Goal: Transaction & Acquisition: Purchase product/service

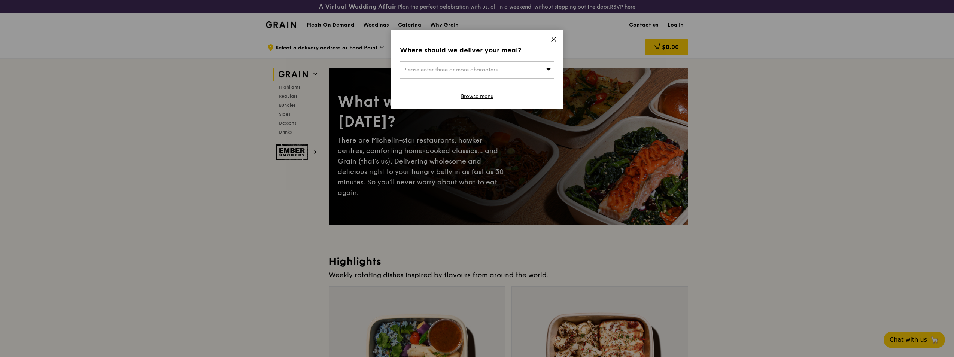
click at [486, 65] on div "Please enter three or more characters" at bounding box center [477, 69] width 154 height 17
click at [514, 47] on div "Where should we deliver your meal?" at bounding box center [477, 50] width 154 height 10
click at [553, 36] on icon at bounding box center [553, 39] width 7 height 7
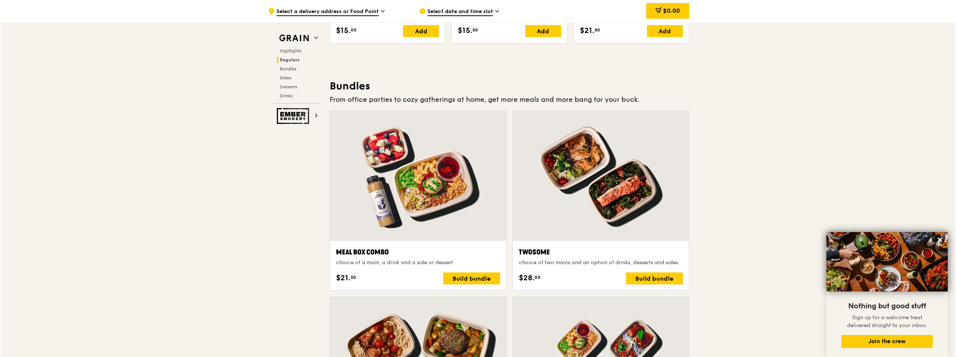
scroll to position [1040, 0]
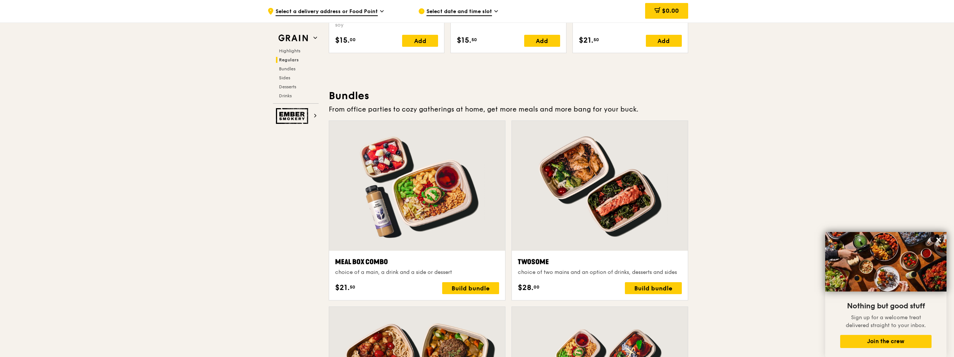
click at [544, 221] on div at bounding box center [600, 186] width 176 height 130
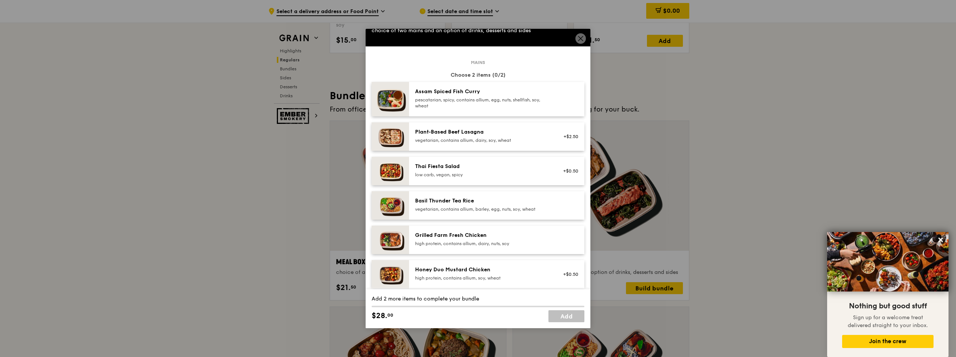
scroll to position [0, 0]
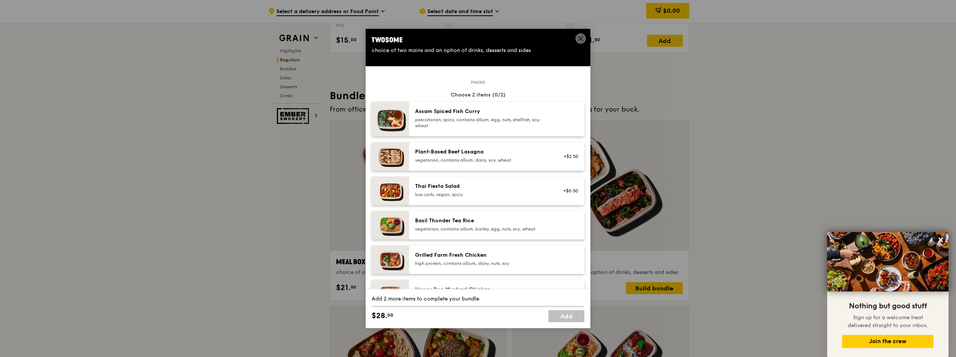
click at [582, 37] on icon at bounding box center [580, 38] width 4 height 4
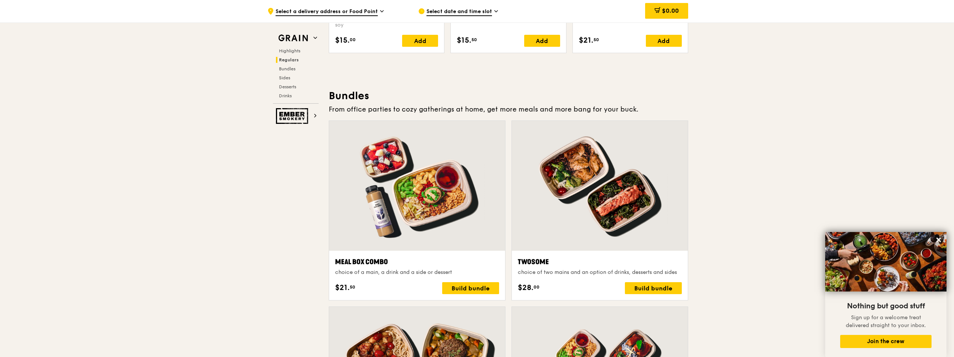
click at [434, 207] on div at bounding box center [417, 186] width 176 height 130
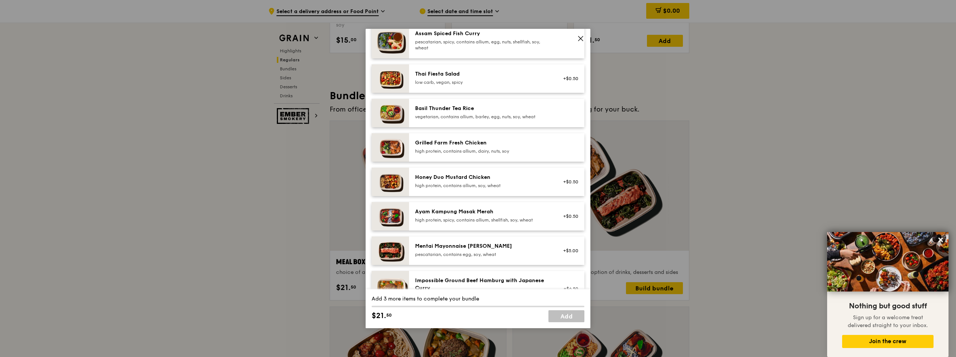
scroll to position [150, 0]
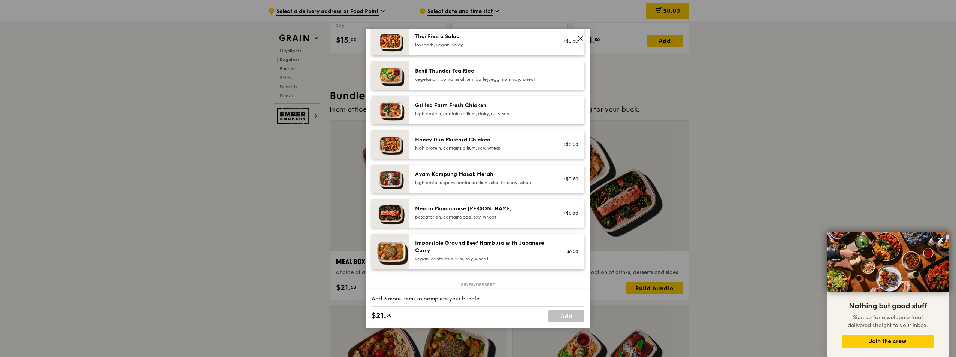
click at [399, 212] on img at bounding box center [389, 213] width 37 height 28
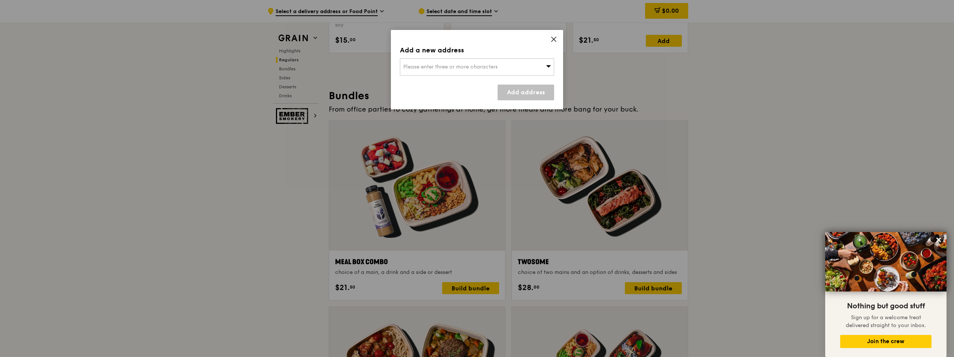
click at [553, 37] on icon at bounding box center [553, 39] width 7 height 7
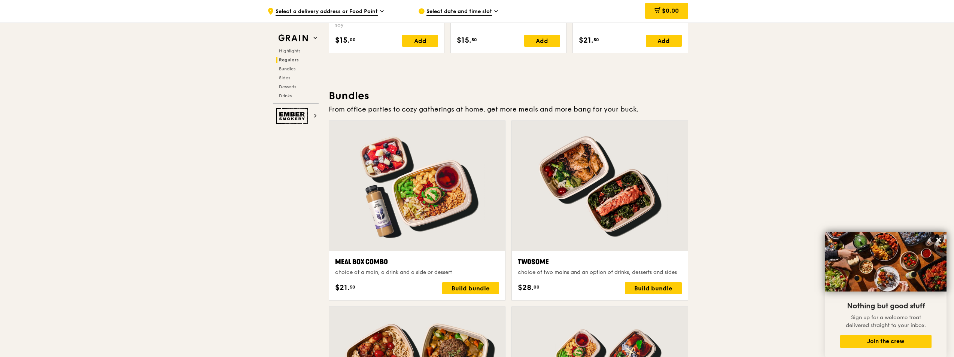
click at [408, 201] on div at bounding box center [417, 186] width 176 height 130
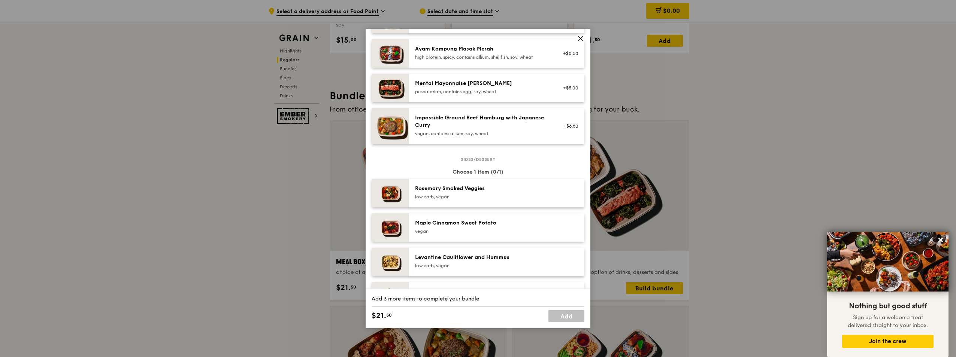
scroll to position [187, 0]
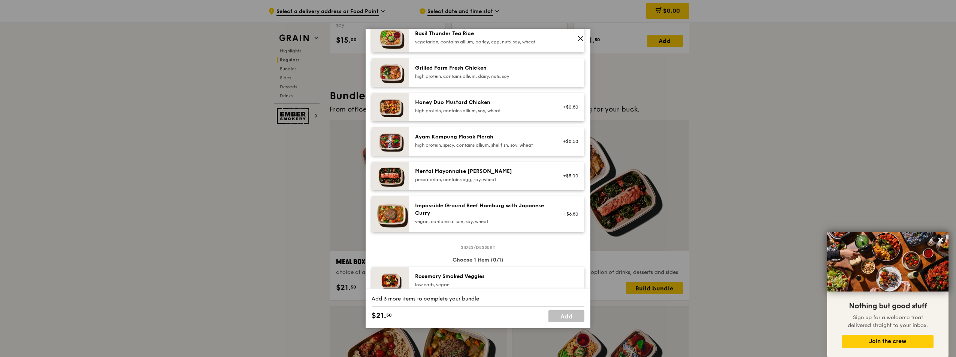
drag, startPoint x: 509, startPoint y: 173, endPoint x: 414, endPoint y: 173, distance: 94.7
click at [414, 173] on div "Mentai Mayonnaise [PERSON_NAME] pescatarian, contains egg, soy, wheat" at bounding box center [481, 176] width 143 height 16
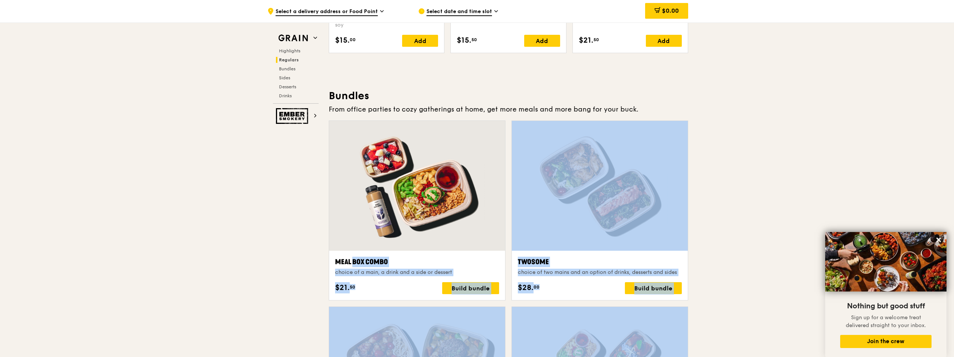
drag, startPoint x: 414, startPoint y: 173, endPoint x: 461, endPoint y: 175, distance: 46.5
drag, startPoint x: 461, startPoint y: 175, endPoint x: 444, endPoint y: 190, distance: 22.8
click at [444, 190] on div at bounding box center [417, 186] width 176 height 130
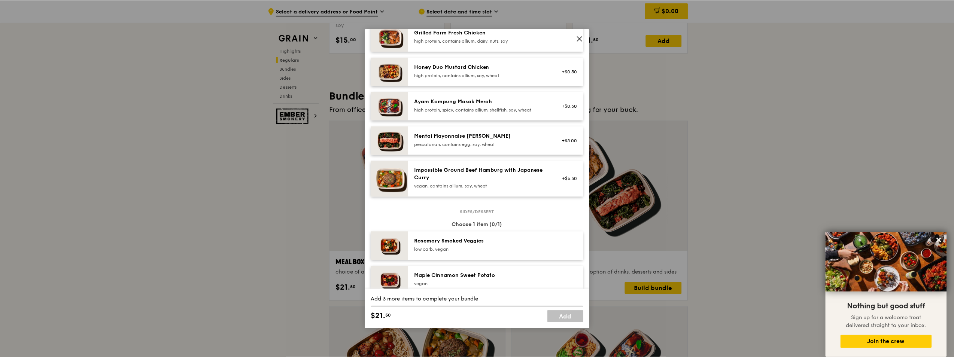
scroll to position [225, 0]
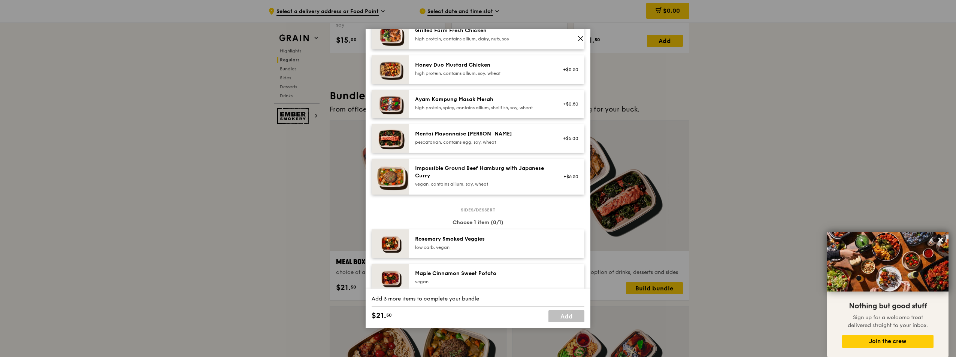
click at [579, 36] on icon at bounding box center [580, 38] width 7 height 7
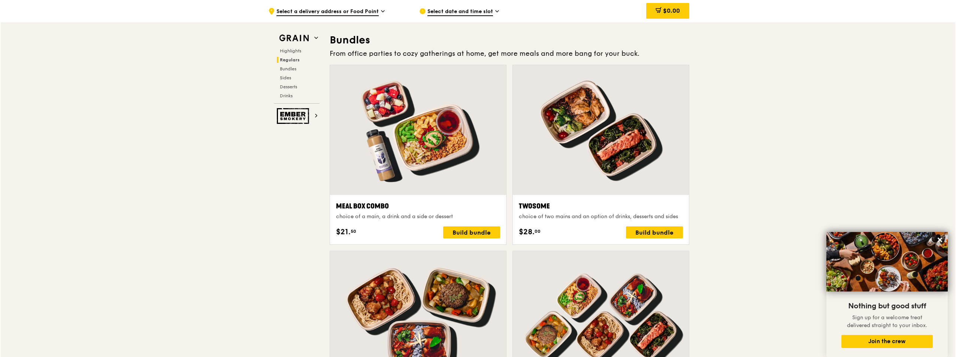
scroll to position [1078, 0]
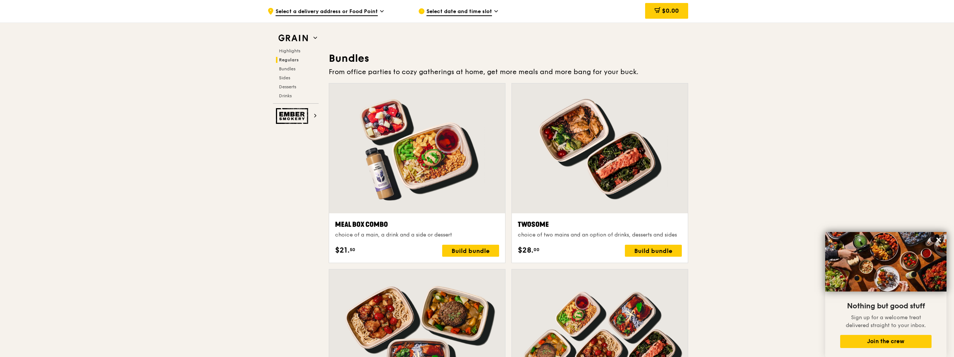
click at [434, 160] on div at bounding box center [417, 149] width 176 height 130
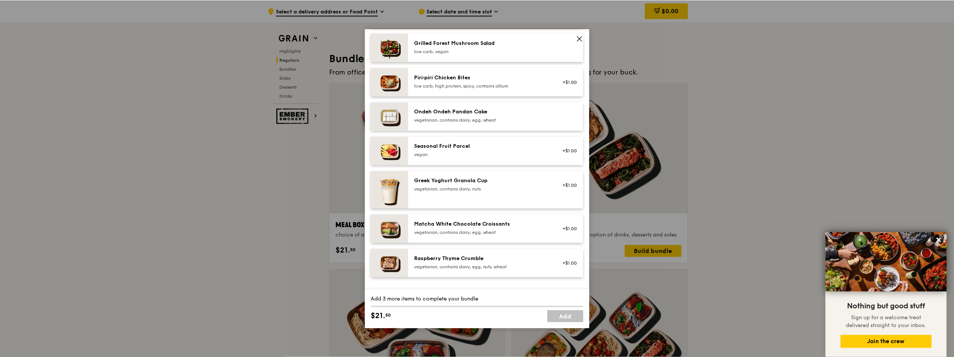
scroll to position [562, 0]
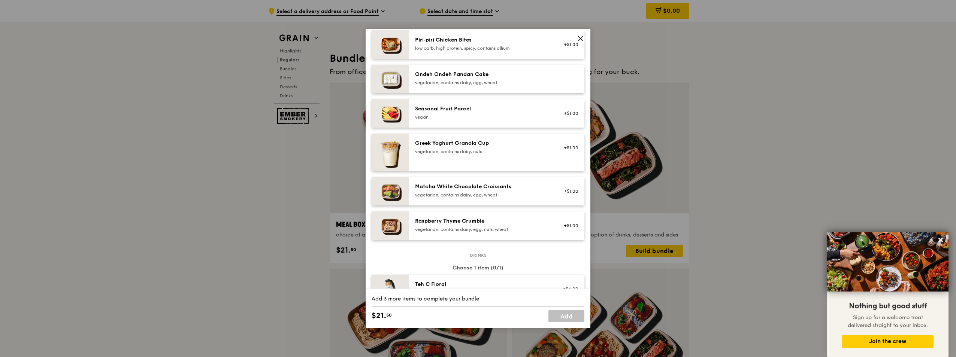
click at [495, 162] on div "Greek Yoghurt Granola Cup vegetarian, contains dairy, nuts +$1.00" at bounding box center [496, 152] width 163 height 25
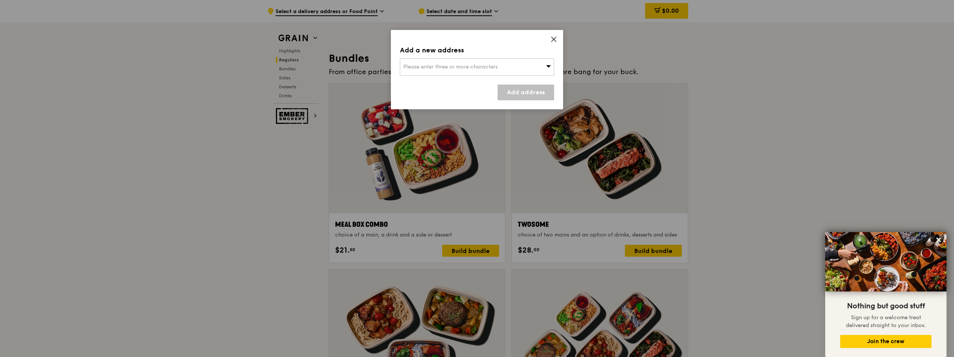
click at [537, 77] on div "Add a new address Please enter three or more characters Add address" at bounding box center [477, 69] width 172 height 79
click at [540, 71] on div "Please enter three or more characters" at bounding box center [477, 66] width 154 height 17
click at [501, 84] on li "Please enter 3 or more characters" at bounding box center [477, 81] width 154 height 13
click at [556, 36] on icon at bounding box center [553, 39] width 7 height 7
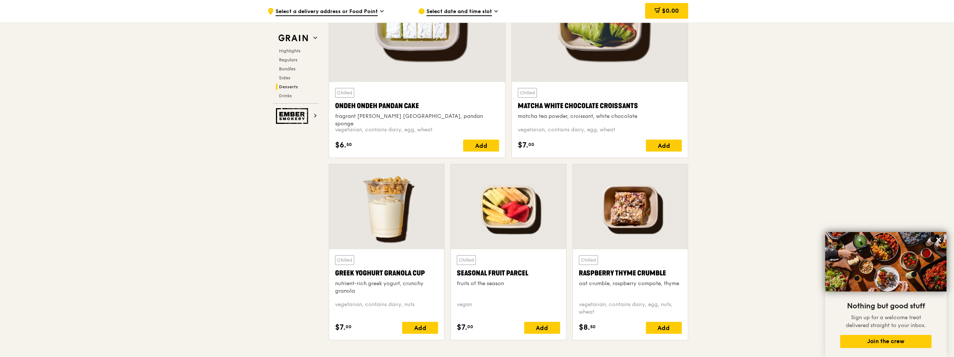
scroll to position [2276, 0]
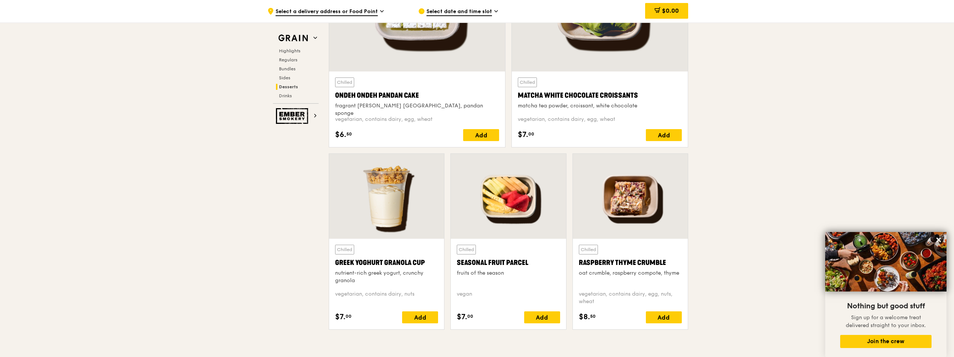
click at [385, 202] on div at bounding box center [386, 196] width 115 height 85
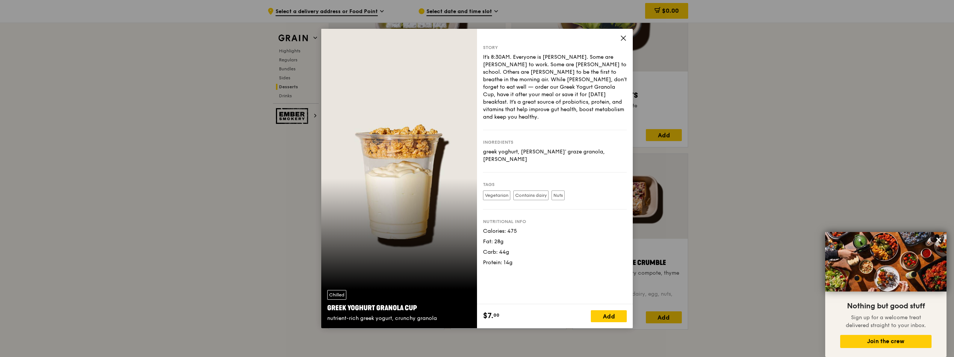
click at [623, 39] on icon at bounding box center [623, 38] width 4 height 4
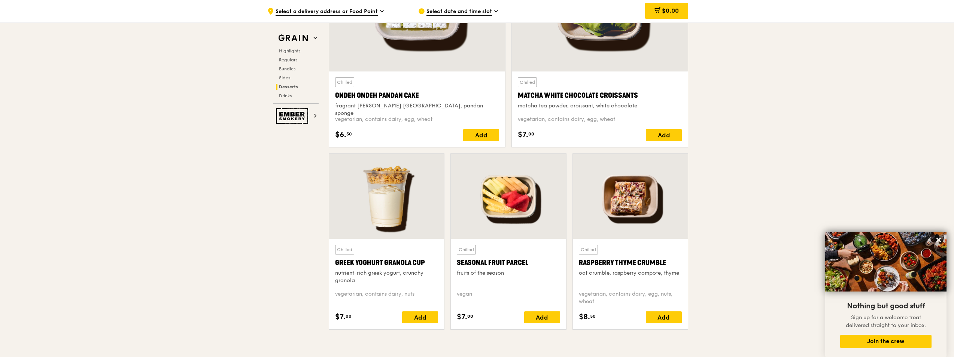
click at [634, 168] on div at bounding box center [630, 196] width 115 height 85
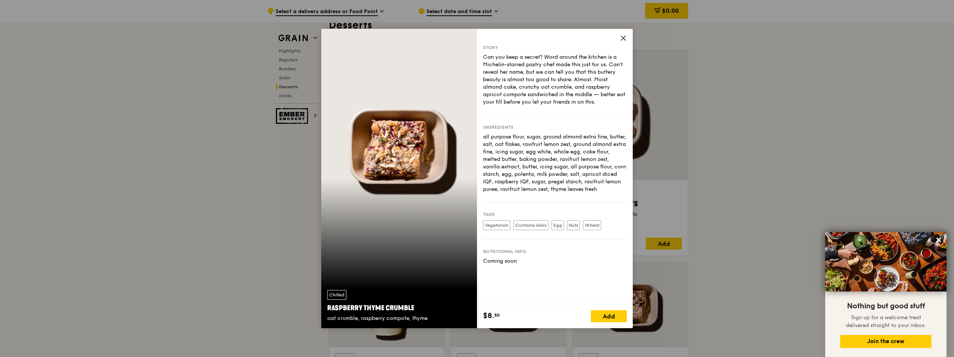
scroll to position [2164, 0]
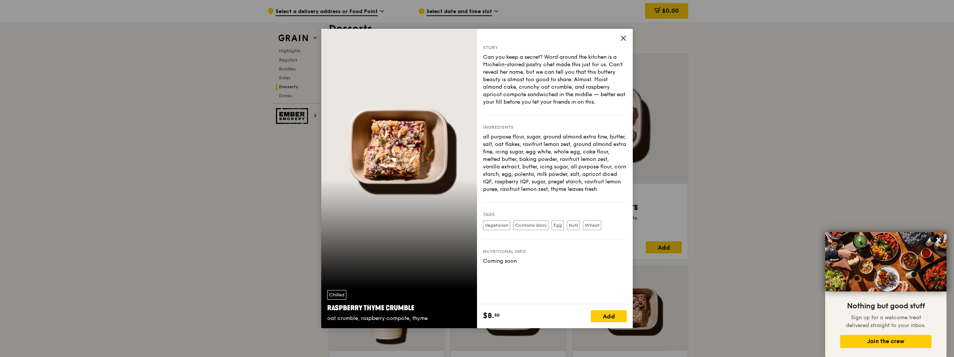
click at [624, 36] on icon at bounding box center [623, 38] width 7 height 7
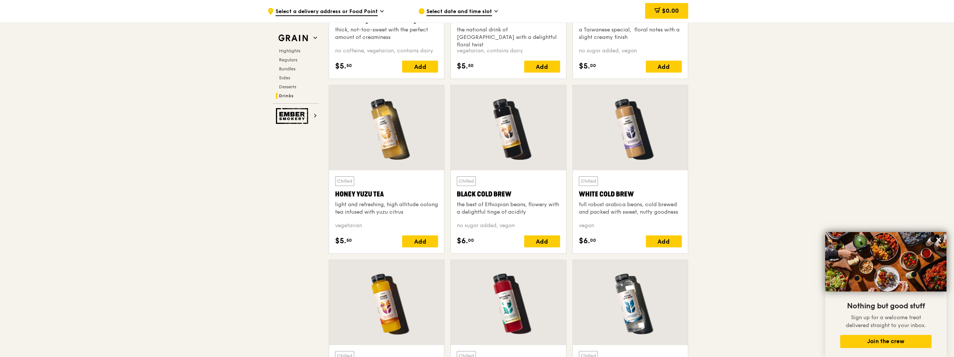
scroll to position [2763, 0]
click at [642, 124] on div at bounding box center [630, 128] width 115 height 85
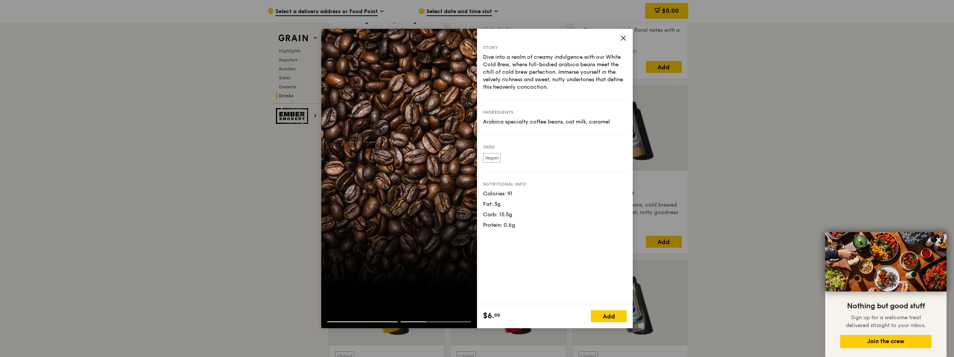
click at [338, 323] on div at bounding box center [399, 325] width 156 height 7
click at [342, 321] on div at bounding box center [399, 316] width 156 height 12
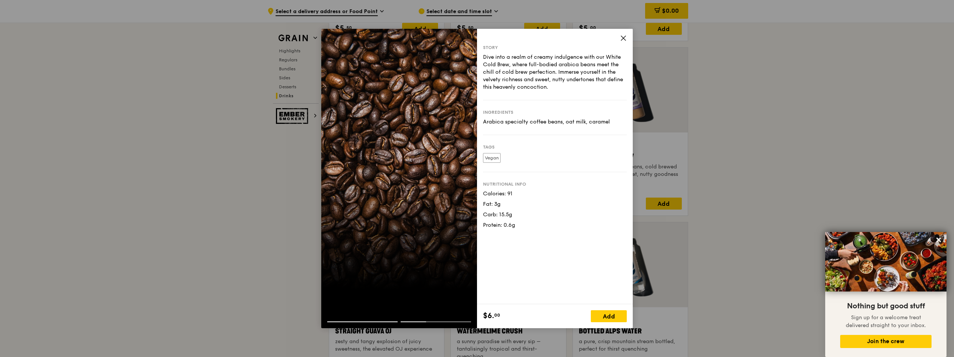
scroll to position [2800, 0]
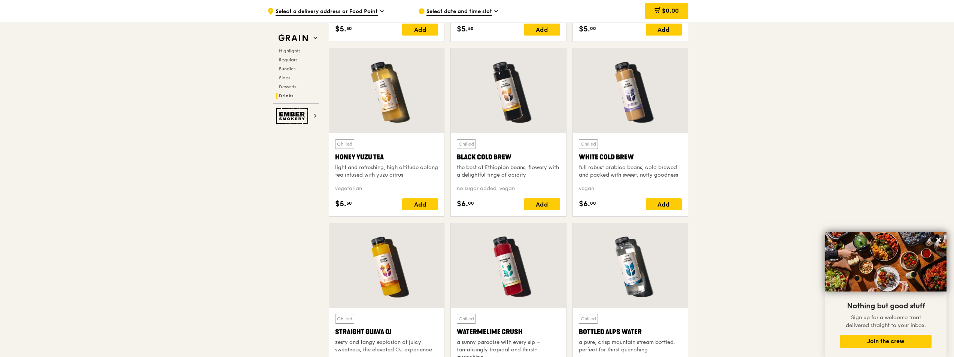
click at [636, 97] on div at bounding box center [630, 90] width 115 height 85
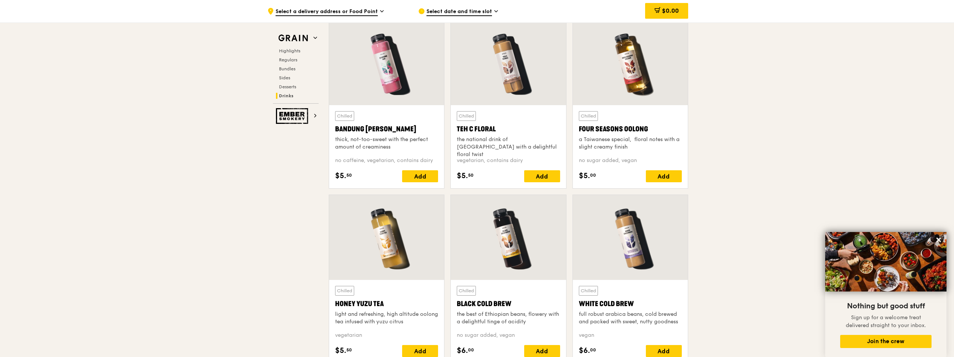
scroll to position [2650, 0]
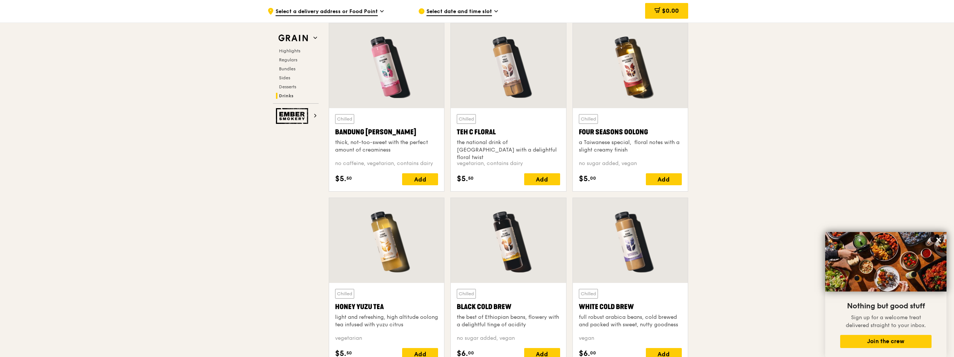
click at [646, 69] on div at bounding box center [630, 65] width 115 height 85
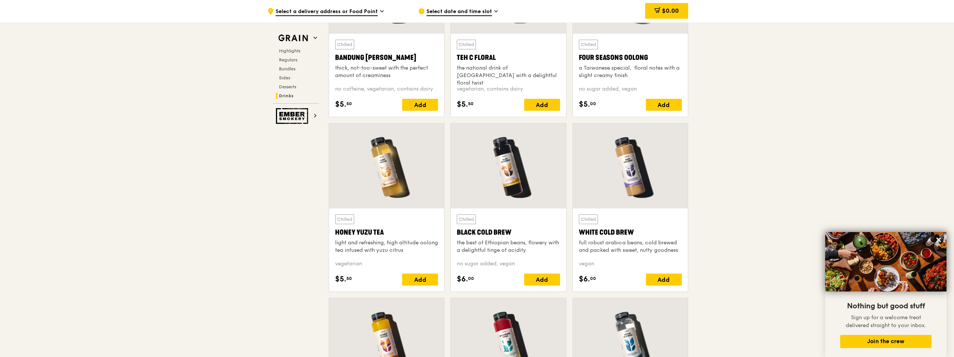
scroll to position [2725, 0]
click at [412, 182] on div at bounding box center [386, 165] width 115 height 85
click at [529, 185] on div at bounding box center [508, 165] width 115 height 85
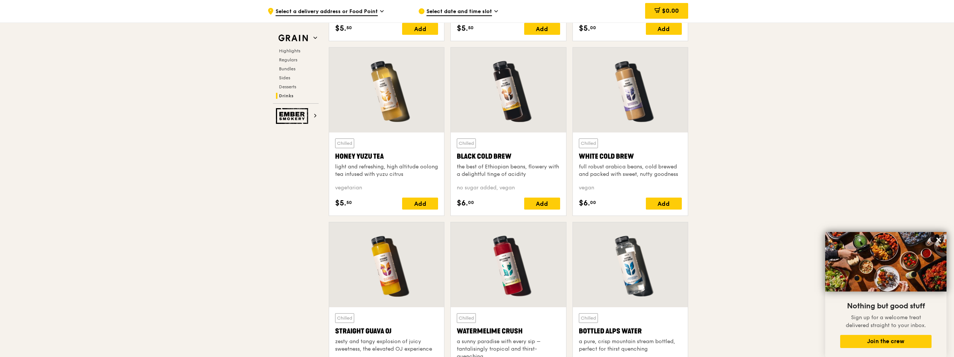
scroll to position [2875, 0]
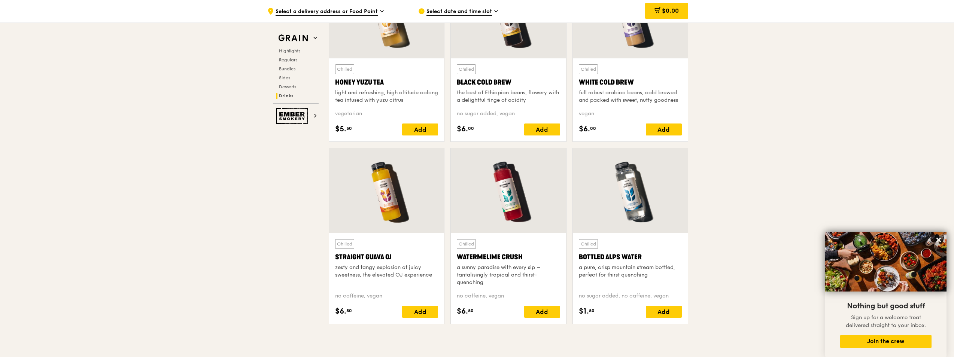
click at [505, 188] on div at bounding box center [508, 190] width 115 height 85
click at [419, 207] on div at bounding box center [386, 190] width 115 height 85
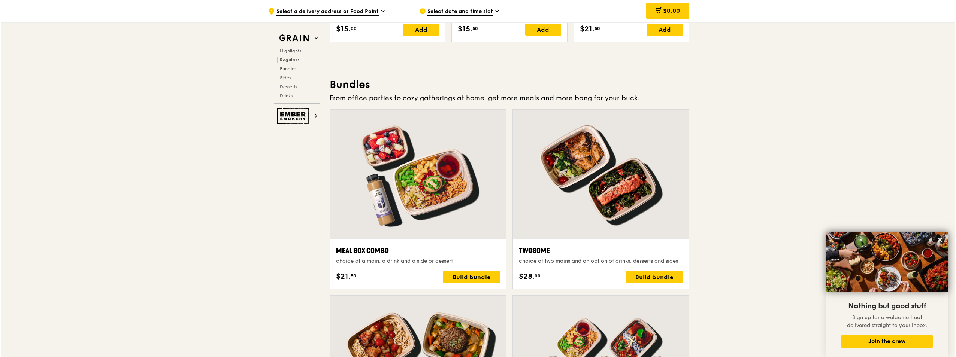
scroll to position [1040, 0]
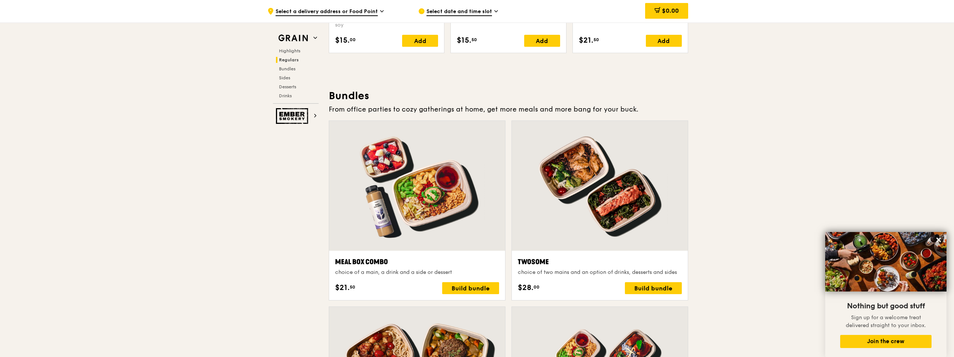
click at [443, 191] on div at bounding box center [417, 186] width 176 height 130
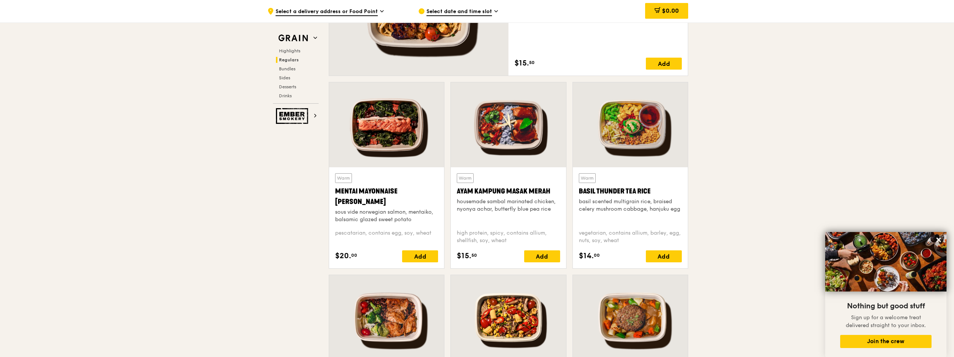
scroll to position [591, 0]
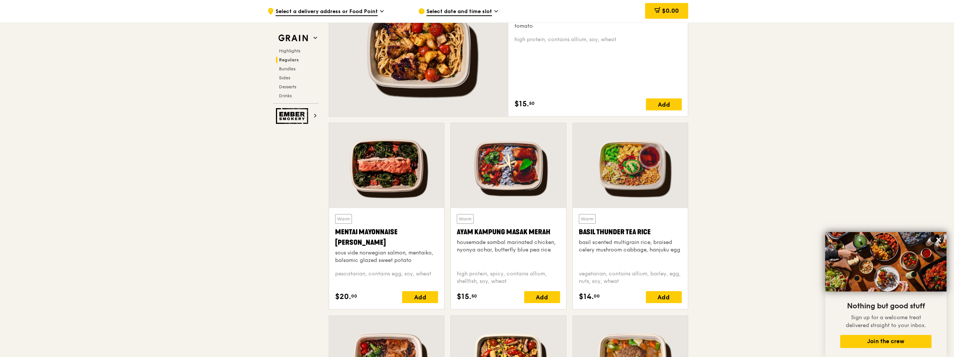
click at [508, 179] on div at bounding box center [508, 165] width 115 height 85
click at [391, 170] on div at bounding box center [386, 165] width 115 height 85
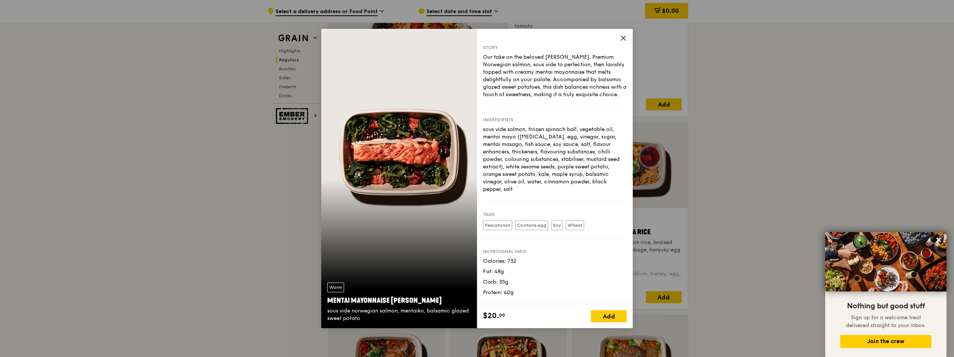
drag, startPoint x: 589, startPoint y: 180, endPoint x: 494, endPoint y: 128, distance: 108.9
click at [494, 128] on div "sous vide salmon, frozen spinach ball, vegetable oil, mentai mayo ([MEDICAL_DAT…" at bounding box center [555, 159] width 144 height 67
drag, startPoint x: 493, startPoint y: 128, endPoint x: 485, endPoint y: 132, distance: 9.2
click at [485, 132] on div "sous vide salmon, frozen spinach ball, vegetable oil, mentai mayo ([MEDICAL_DAT…" at bounding box center [555, 159] width 144 height 67
drag, startPoint x: 483, startPoint y: 130, endPoint x: 598, endPoint y: 183, distance: 127.0
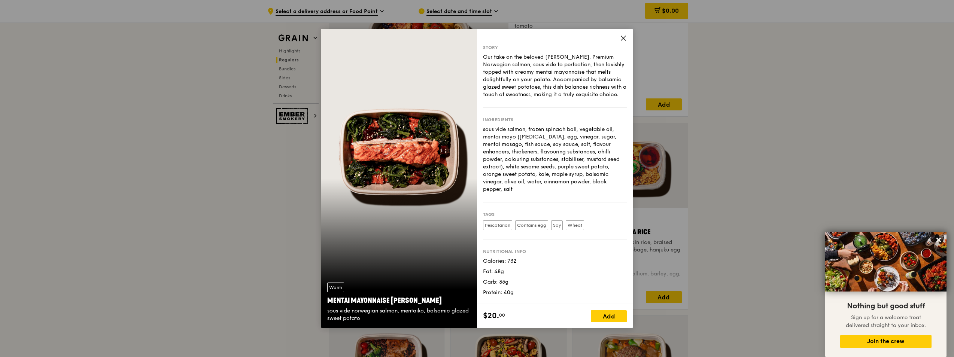
click at [598, 183] on div "sous vide salmon, frozen spinach ball, vegetable oil, mentai mayo ([MEDICAL_DAT…" at bounding box center [555, 159] width 144 height 67
copy div "sous vide salmon, frozen spinach ball, vegetable oil, mentai mayo ([MEDICAL_DAT…"
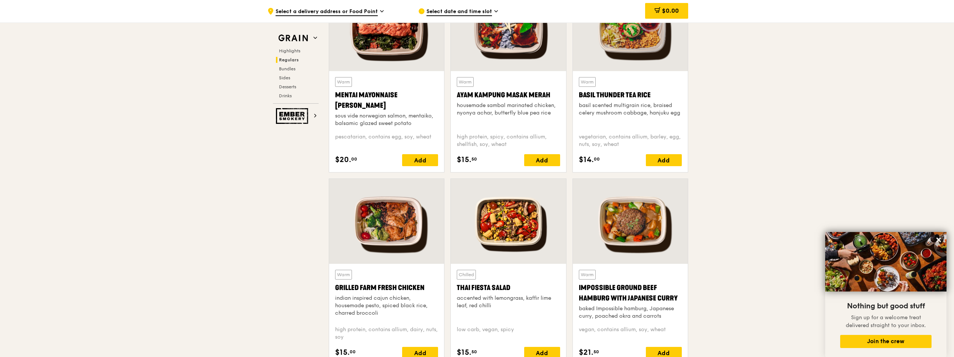
scroll to position [741, 0]
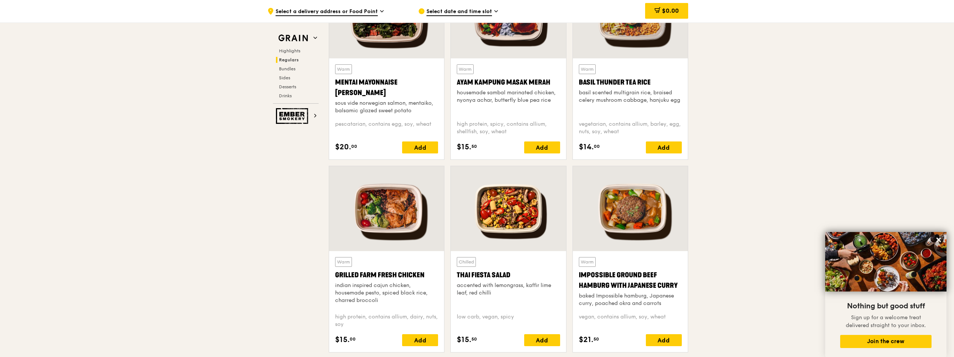
click at [512, 210] on div at bounding box center [508, 208] width 115 height 85
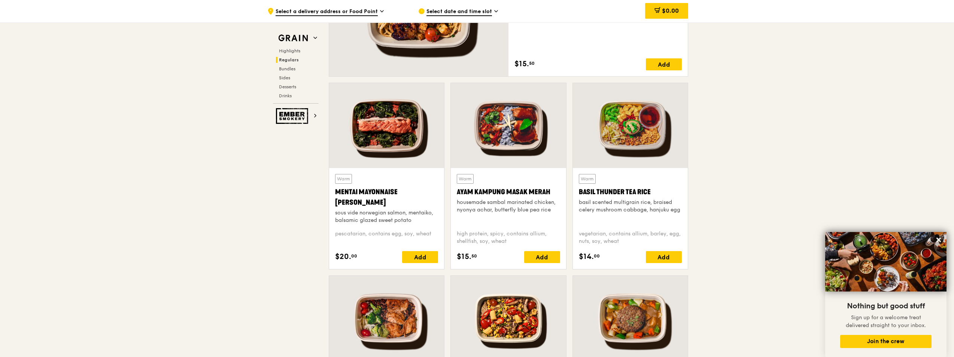
scroll to position [628, 0]
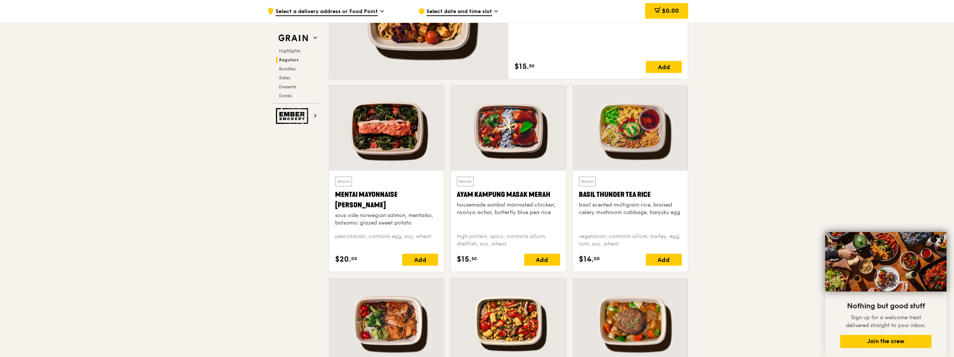
click at [403, 157] on div at bounding box center [386, 128] width 115 height 85
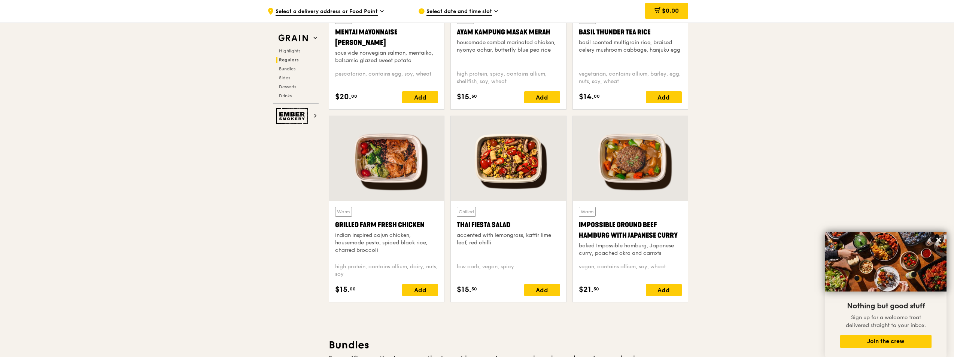
scroll to position [853, 0]
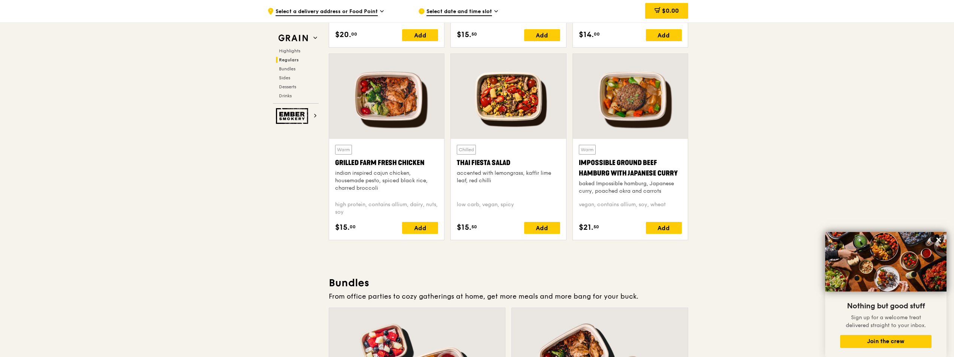
click at [370, 103] on div at bounding box center [386, 96] width 115 height 85
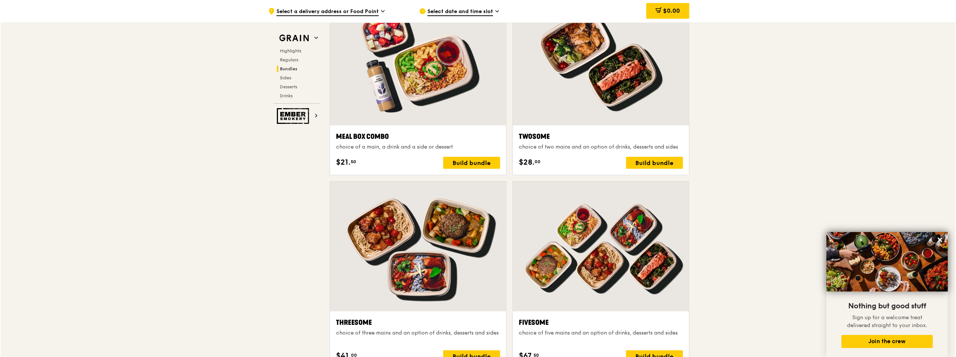
scroll to position [1153, 0]
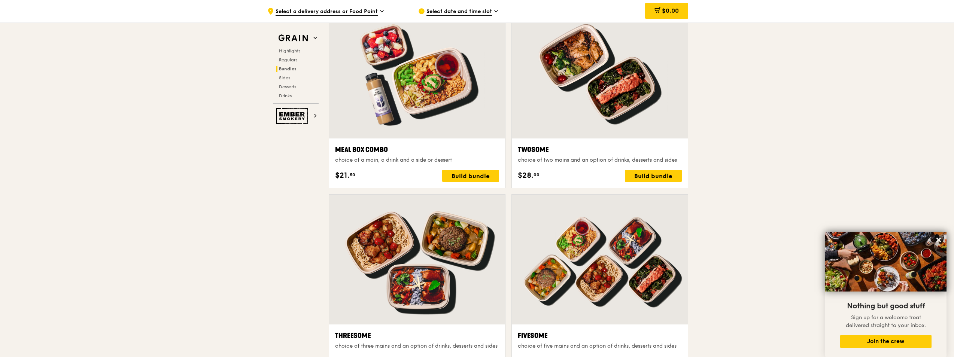
click at [421, 103] on div at bounding box center [417, 74] width 176 height 130
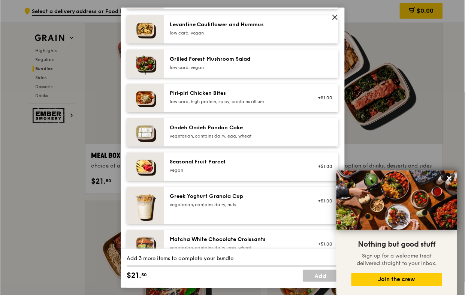
scroll to position [449, 0]
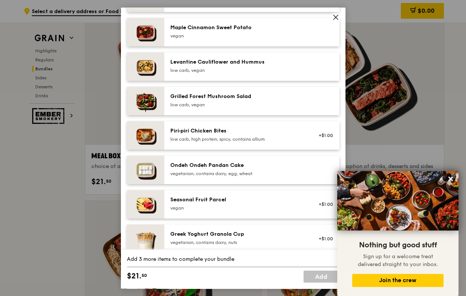
click at [68, 191] on div "Meal Box Combo choice of a main, a drink and a side or dessert Mains Choose 1 i…" at bounding box center [233, 148] width 466 height 296
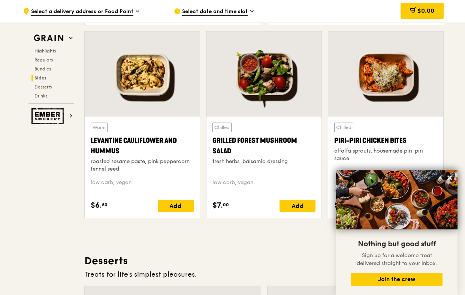
scroll to position [1939, 0]
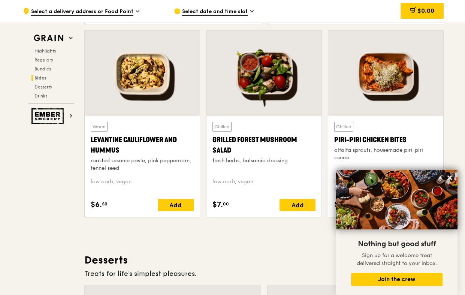
click at [392, 89] on div at bounding box center [385, 73] width 115 height 85
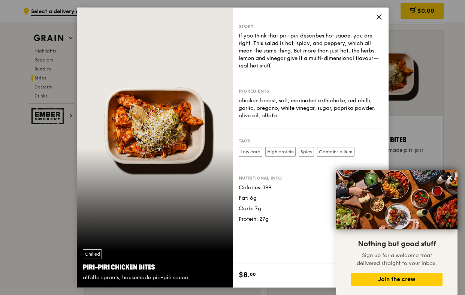
drag, startPoint x: 286, startPoint y: 116, endPoint x: 232, endPoint y: 102, distance: 56.0
click at [232, 102] on div "Chilled Piri-piri Chicken Bites alfalfa sprouts, housemade piri-piri sauce Stor…" at bounding box center [233, 147] width 312 height 280
click at [289, 114] on div "chicken breast, salt, marinated arthichoke, red chilli, garlic, oregano, white …" at bounding box center [311, 108] width 144 height 22
drag, startPoint x: 289, startPoint y: 116, endPoint x: 240, endPoint y: 101, distance: 51.3
click at [240, 101] on div "chicken breast, salt, marinated arthichoke, red chilli, garlic, oregano, white …" at bounding box center [311, 108] width 144 height 22
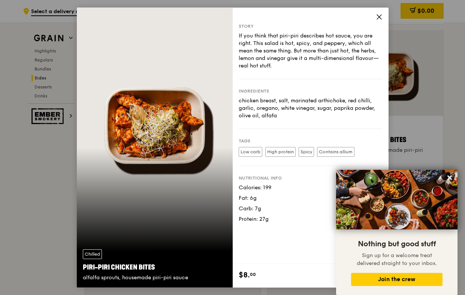
copy div "chicken breast, salt, marinated arthichoke, red chilli, garlic, oregano, white …"
click at [379, 103] on div "chicken breast, salt, marinated arthichoke, red chilli, garlic, oregano, white …" at bounding box center [311, 108] width 144 height 22
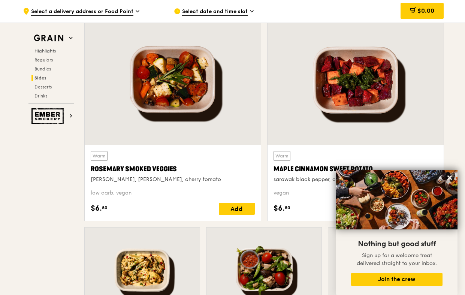
scroll to position [1752, 0]
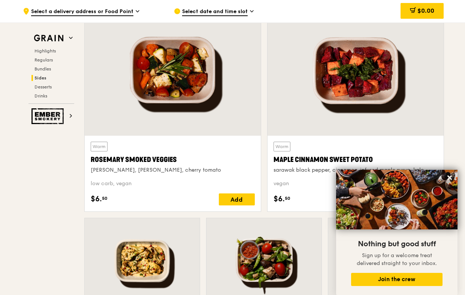
click at [331, 13] on div "$0.00" at bounding box center [383, 11] width 121 height 22
click at [336, 101] on div at bounding box center [355, 71] width 176 height 130
click at [201, 101] on div at bounding box center [173, 71] width 176 height 130
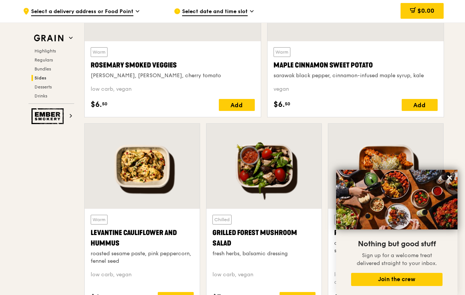
scroll to position [1864, 0]
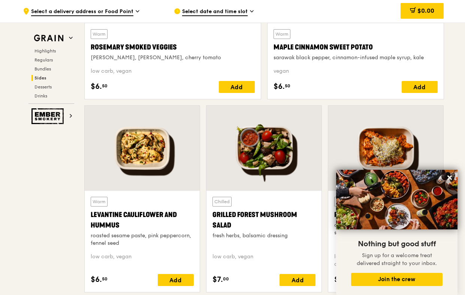
click at [161, 140] on div at bounding box center [142, 148] width 115 height 85
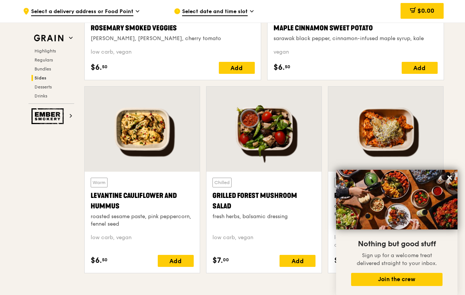
scroll to position [1902, 0]
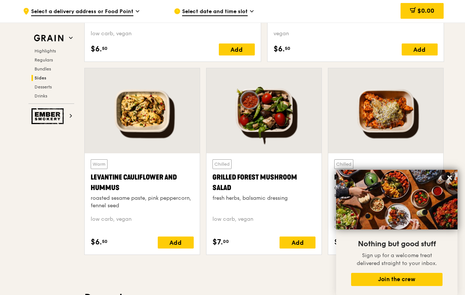
click at [246, 117] on div at bounding box center [263, 110] width 115 height 85
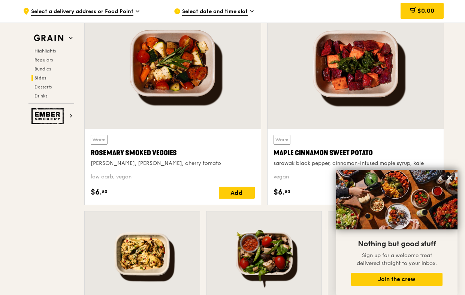
scroll to position [1752, 0]
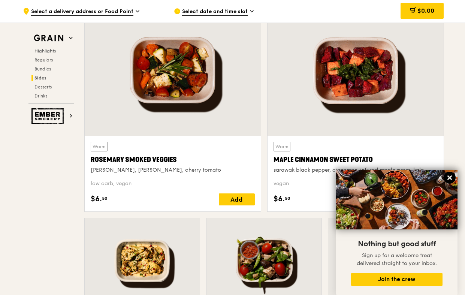
click at [449, 175] on icon at bounding box center [449, 177] width 7 height 7
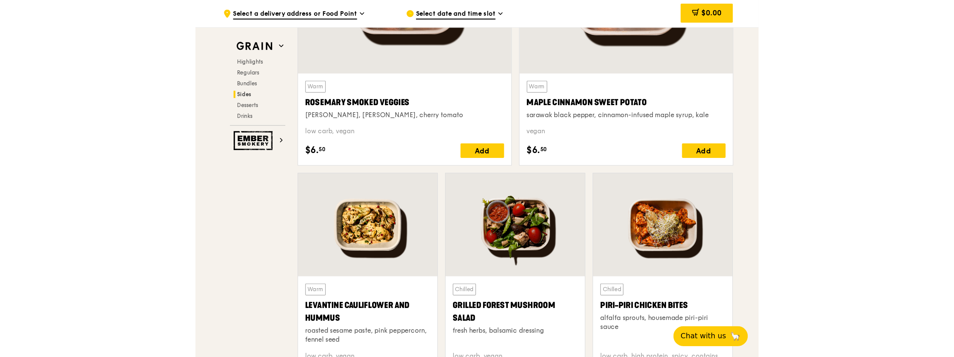
scroll to position [1864, 0]
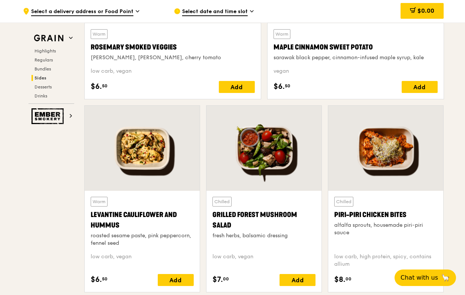
click at [399, 174] on div at bounding box center [385, 148] width 115 height 85
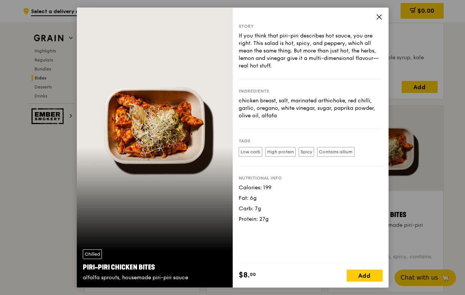
drag, startPoint x: 238, startPoint y: 98, endPoint x: 289, endPoint y: 120, distance: 55.2
click at [289, 120] on div "Story If you think that piri-piri describes hot sauce, you are right. This sala…" at bounding box center [311, 135] width 156 height 256
copy div "chicken breast, salt, marinated arthichoke, red chilli, garlic, oregano, white …"
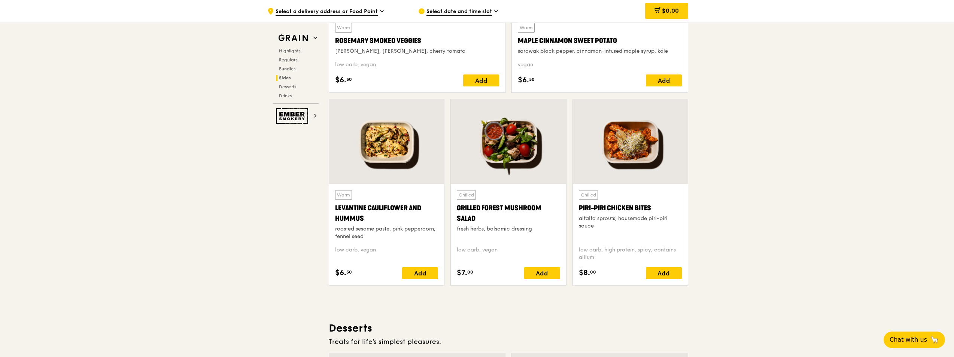
click at [390, 163] on div at bounding box center [386, 141] width 115 height 85
click at [523, 154] on div at bounding box center [508, 141] width 115 height 85
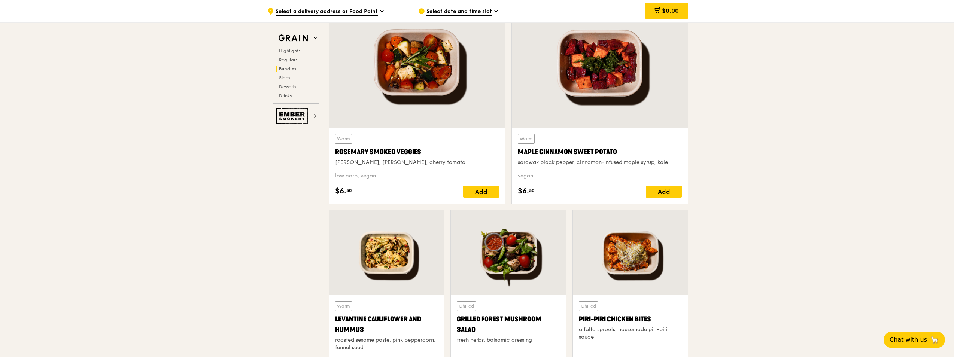
scroll to position [1677, 0]
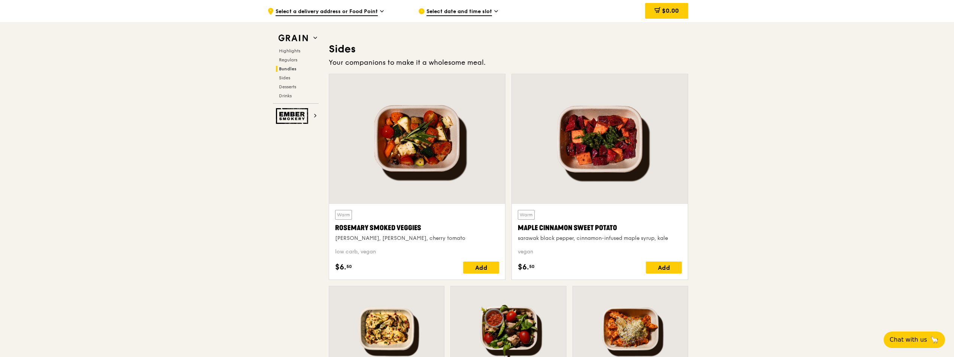
click at [616, 158] on div at bounding box center [600, 139] width 176 height 130
click at [603, 151] on div at bounding box center [600, 139] width 176 height 130
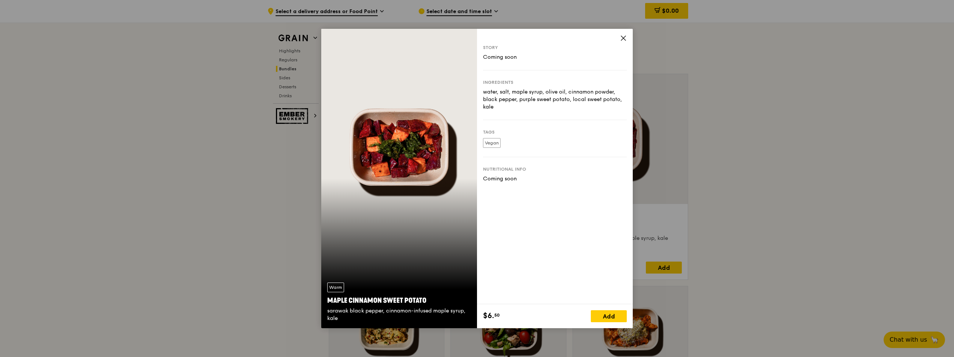
click at [638, 156] on div "Warm Maple Cinnamon Sweet Potato sarawak black pepper, cinnamon-infused maple s…" at bounding box center [477, 178] width 954 height 357
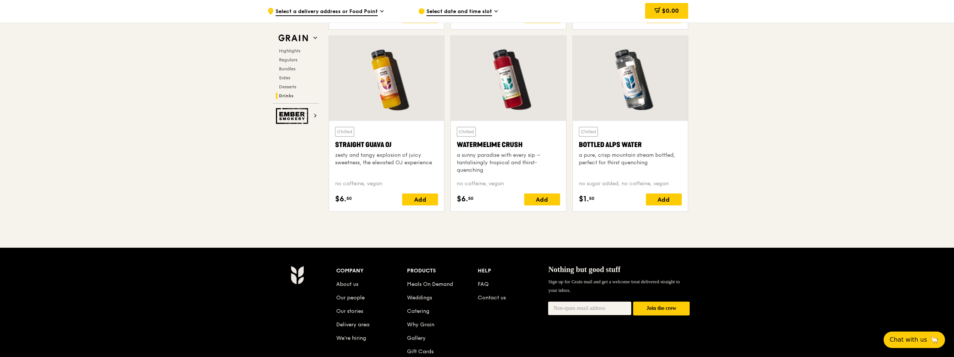
scroll to position [3025, 0]
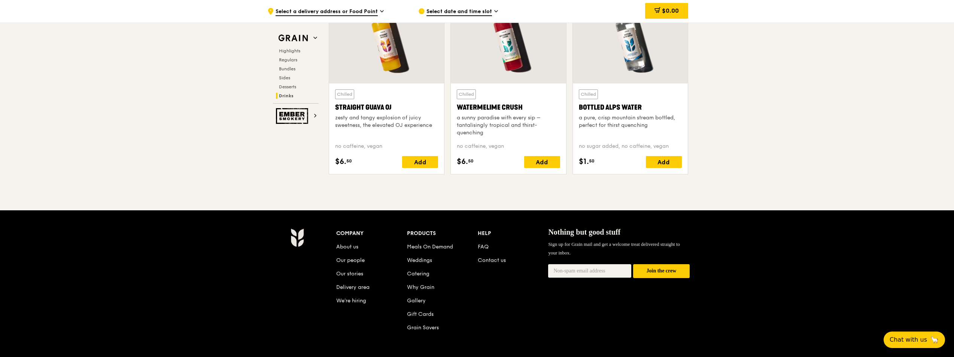
click at [376, 75] on div at bounding box center [386, 41] width 115 height 85
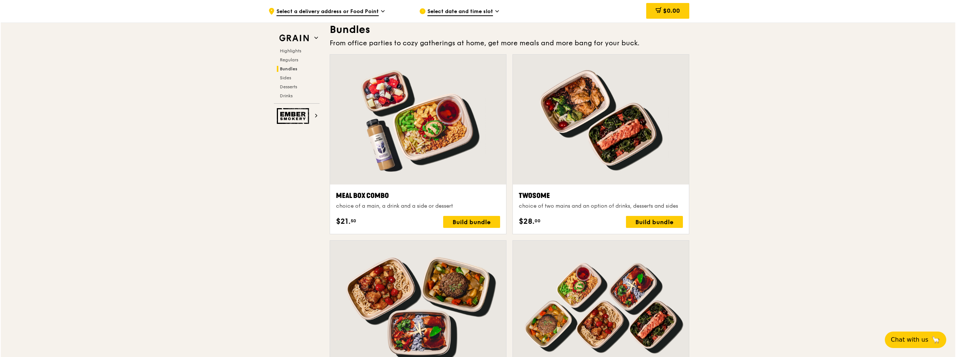
scroll to position [1153, 0]
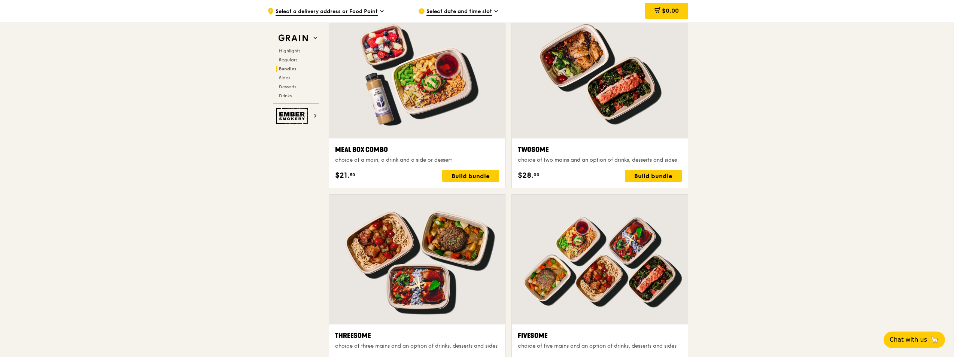
click at [440, 119] on div at bounding box center [417, 74] width 176 height 130
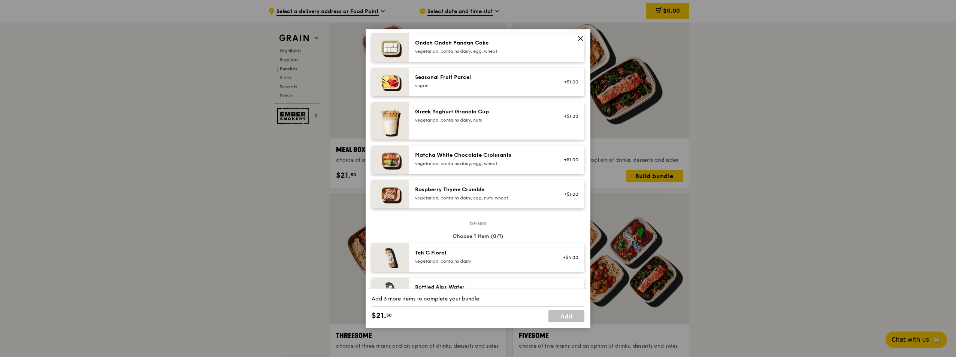
scroll to position [599, 0]
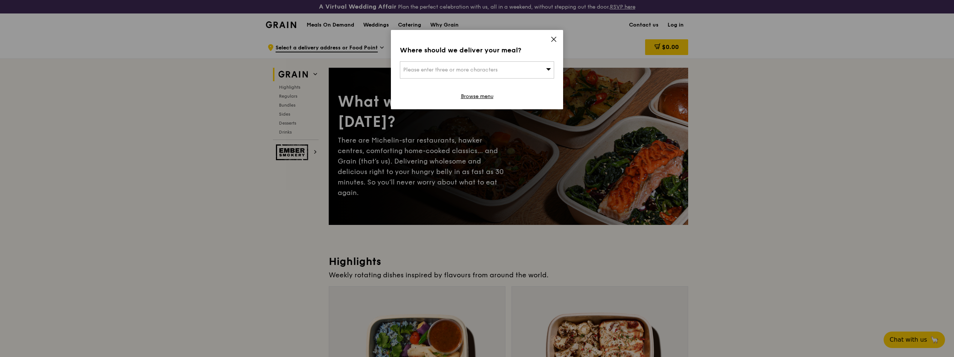
click at [555, 37] on icon at bounding box center [553, 39] width 7 height 7
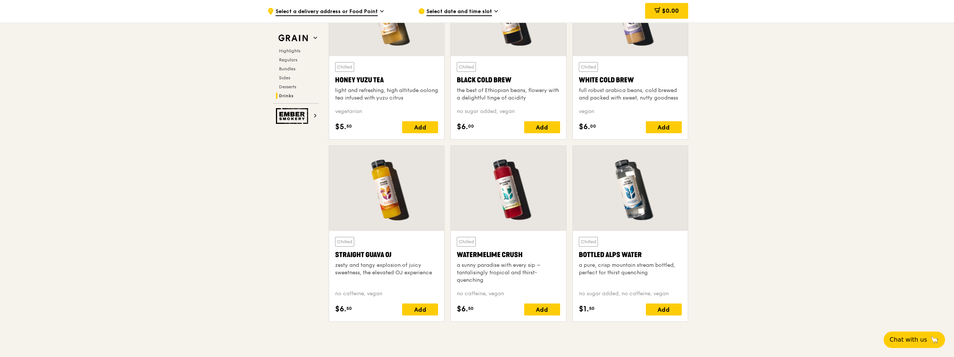
scroll to position [2918, 0]
